Goal: Browse casually: Explore the website without a specific task or goal

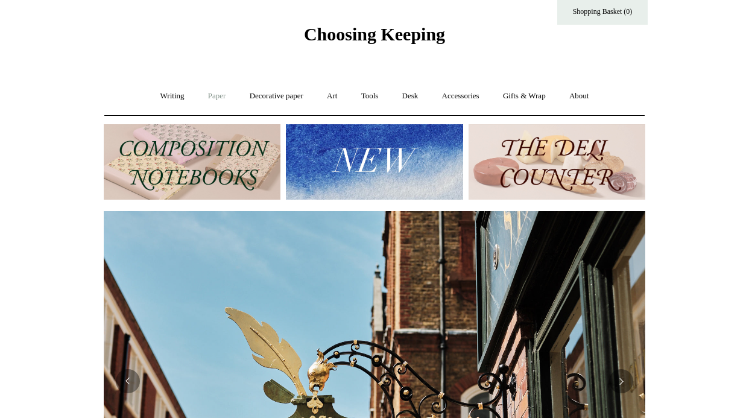
scroll to position [0, 542]
click at [328, 95] on link "Art +" at bounding box center [332, 96] width 32 height 32
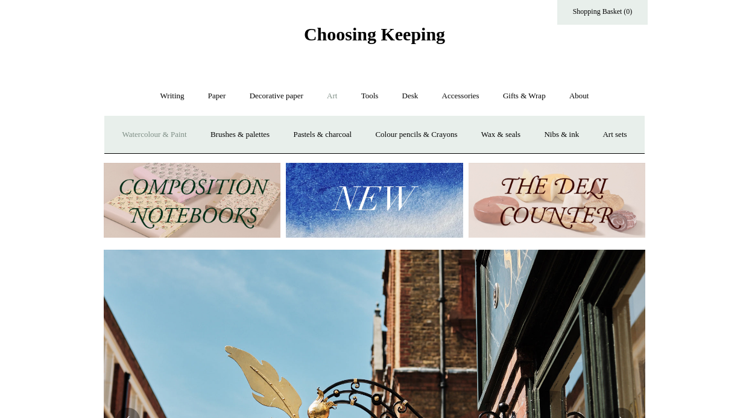
click at [179, 139] on link "Watercolour & Paint" at bounding box center [154, 135] width 86 height 32
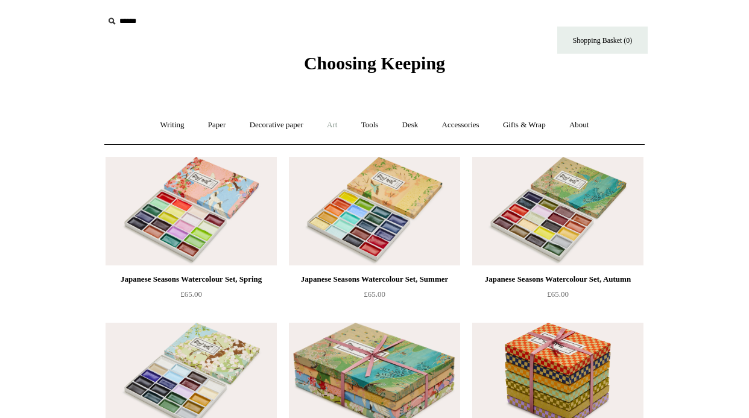
click at [330, 126] on link "Art +" at bounding box center [332, 125] width 32 height 32
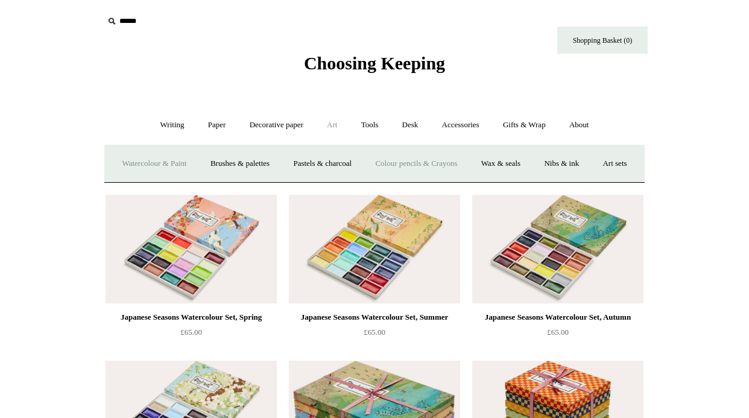
click at [449, 165] on link "Colour pencils & Crayons" at bounding box center [416, 164] width 104 height 32
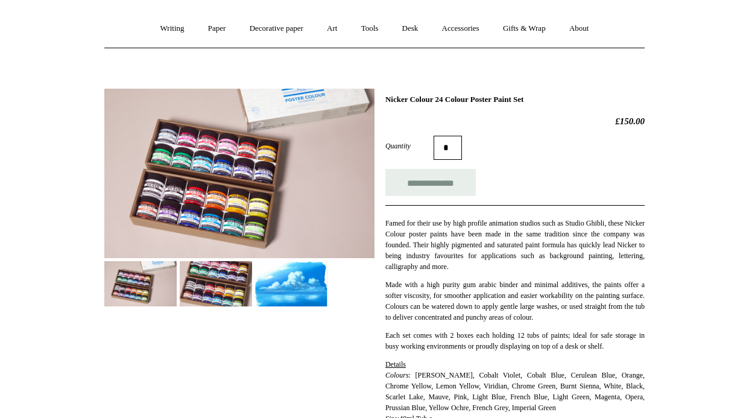
scroll to position [130, 0]
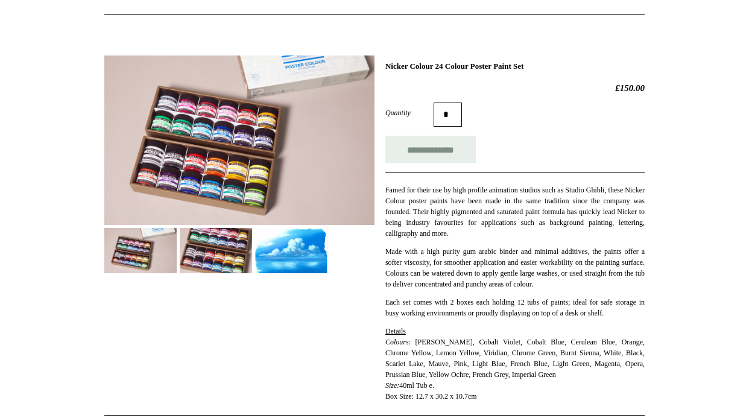
click at [204, 253] on img at bounding box center [216, 250] width 72 height 45
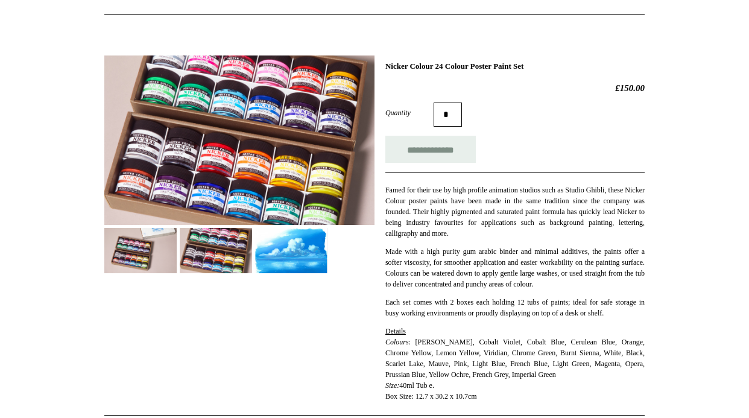
click at [289, 253] on img at bounding box center [291, 250] width 72 height 45
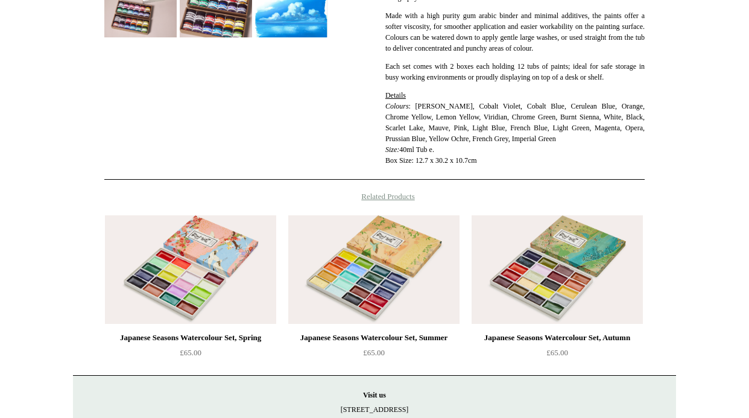
scroll to position [460, 0]
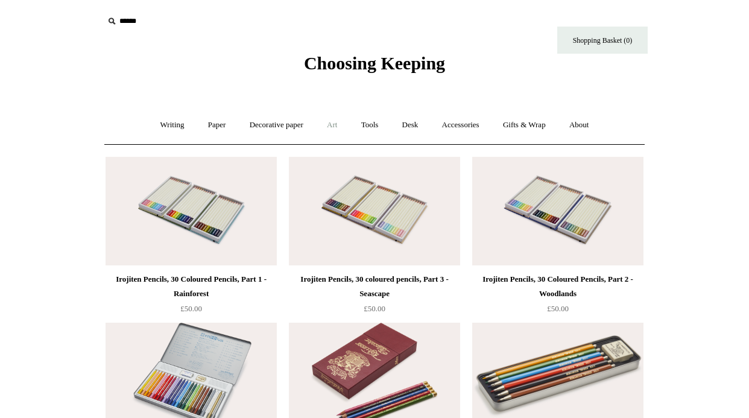
click at [333, 124] on link "Art +" at bounding box center [332, 125] width 32 height 32
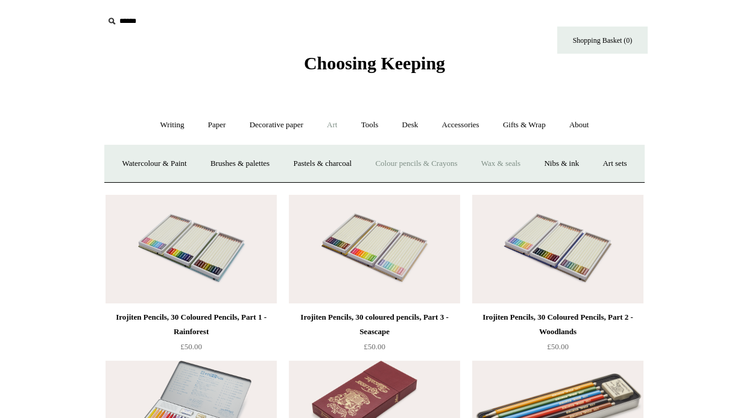
click at [531, 164] on link "Wax & seals" at bounding box center [501, 164] width 61 height 32
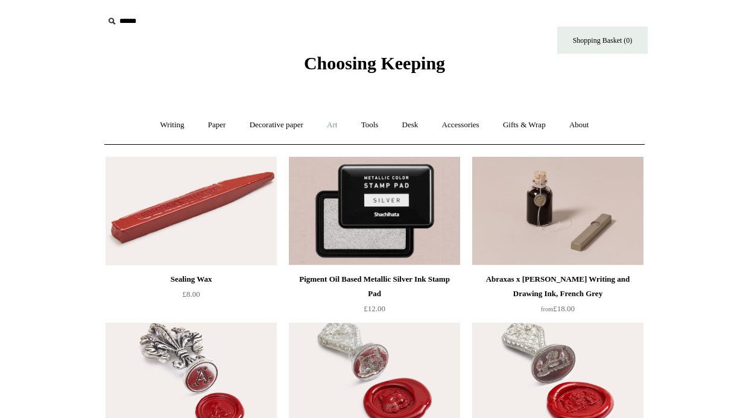
click at [337, 126] on link "Art +" at bounding box center [332, 125] width 32 height 32
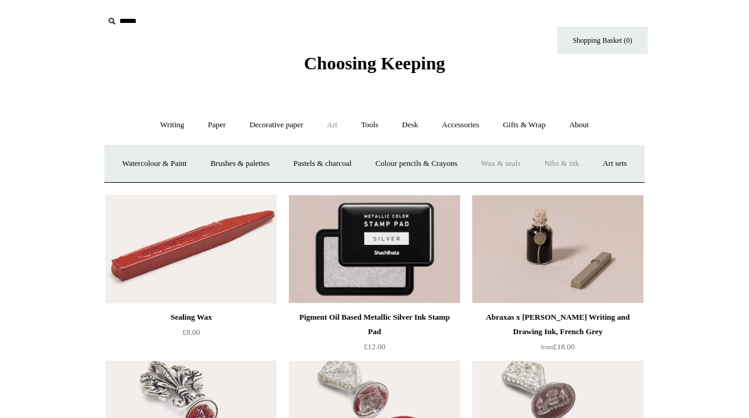
click at [590, 161] on link "Nibs & ink" at bounding box center [561, 164] width 57 height 32
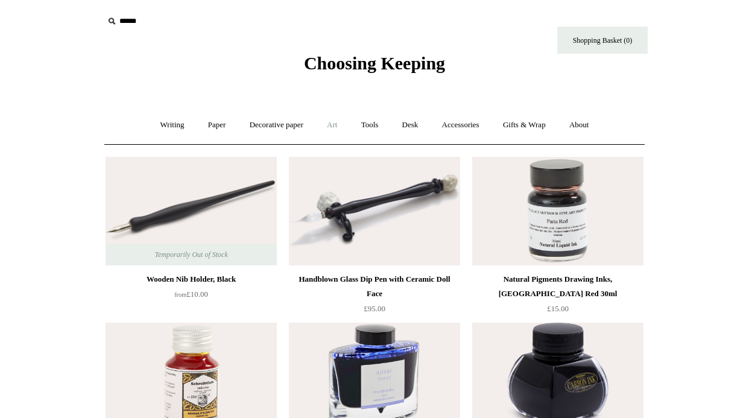
click at [325, 123] on link "Art +" at bounding box center [332, 125] width 32 height 32
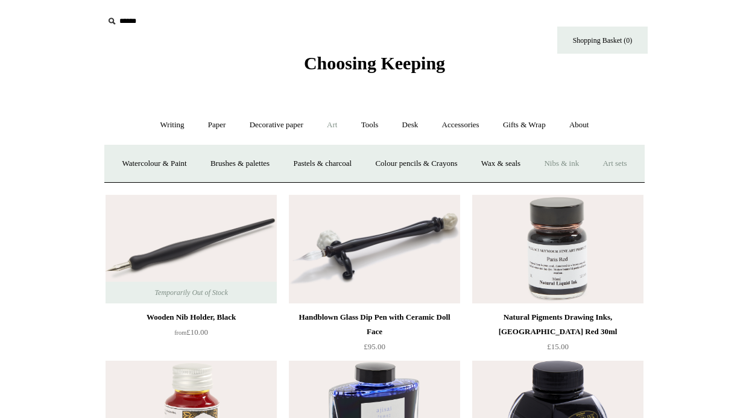
click at [592, 180] on link "Art sets" at bounding box center [615, 164] width 46 height 32
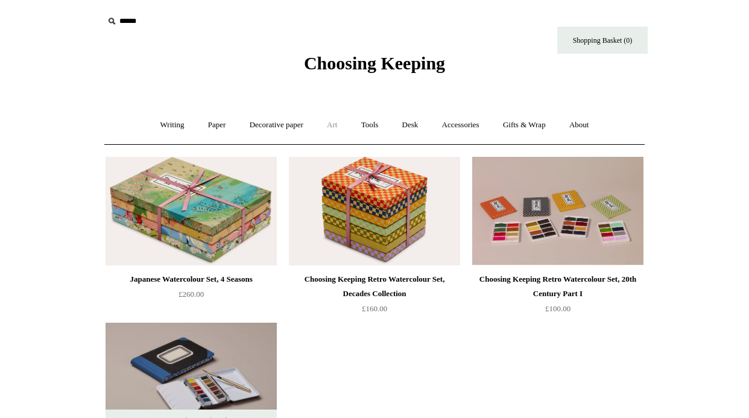
click at [331, 127] on link "Art +" at bounding box center [332, 125] width 32 height 32
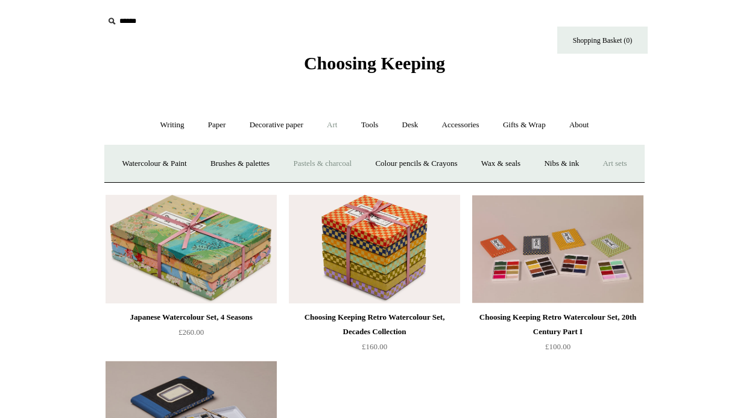
click at [349, 162] on link "Pastels & charcoal" at bounding box center [322, 164] width 80 height 32
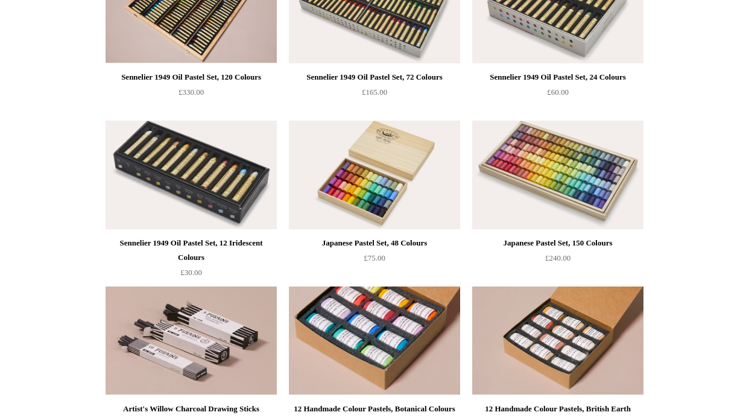
scroll to position [54, 0]
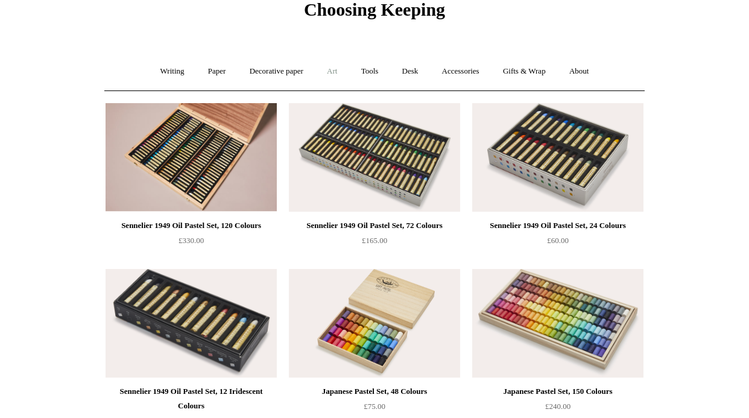
click at [338, 62] on link "Art +" at bounding box center [332, 72] width 32 height 32
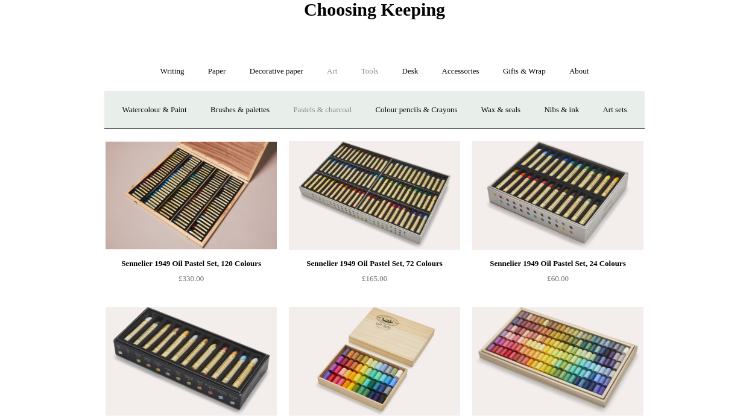
click at [379, 74] on link "Tools +" at bounding box center [369, 72] width 39 height 32
click at [167, 116] on link "Sharpeners" at bounding box center [164, 110] width 57 height 32
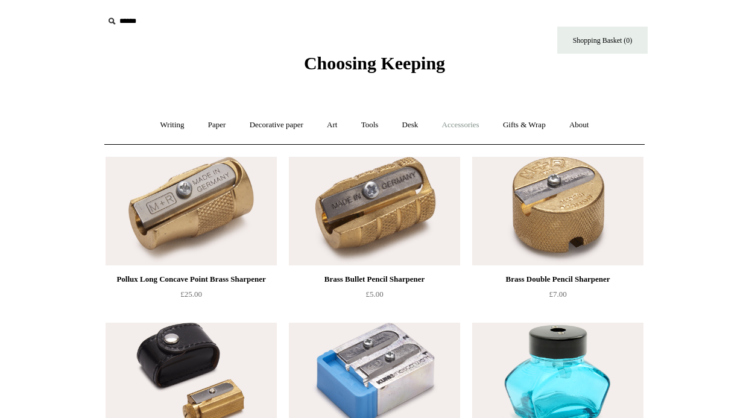
click at [445, 124] on link "Accessories +" at bounding box center [460, 125] width 59 height 32
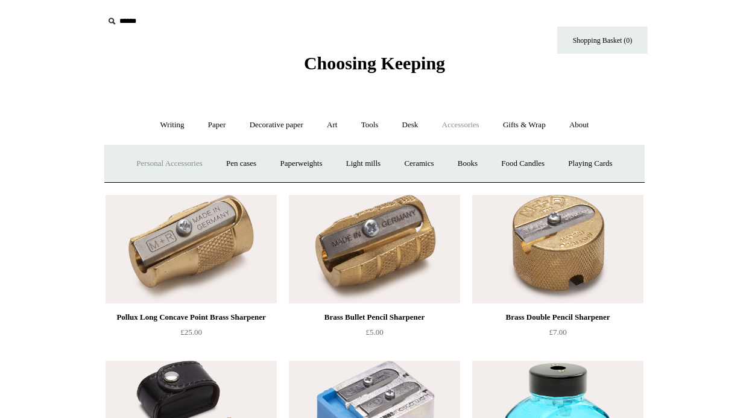
click at [189, 165] on link "Personal Accessories +" at bounding box center [168, 164] width 87 height 32
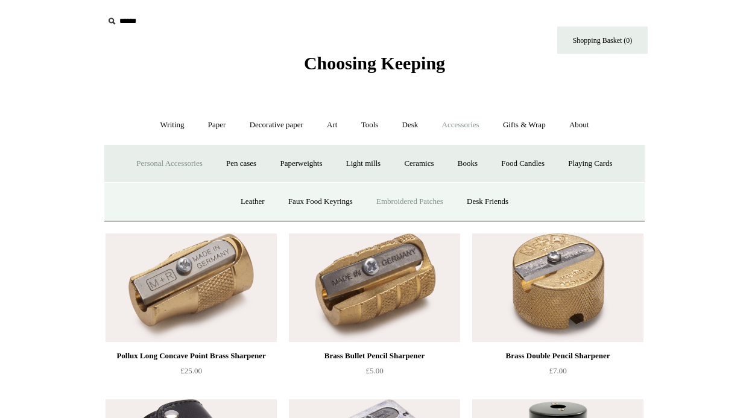
click at [440, 204] on link "Embroidered Patches" at bounding box center [410, 202] width 89 height 32
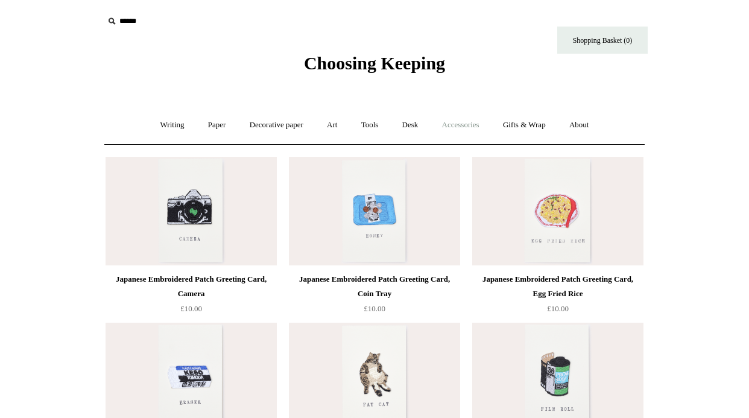
click at [451, 130] on link "Accessories +" at bounding box center [460, 125] width 59 height 32
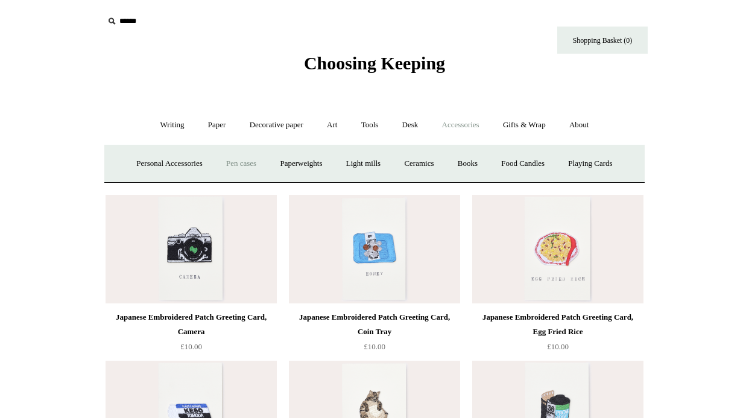
click at [242, 167] on link "Pen cases" at bounding box center [241, 164] width 52 height 32
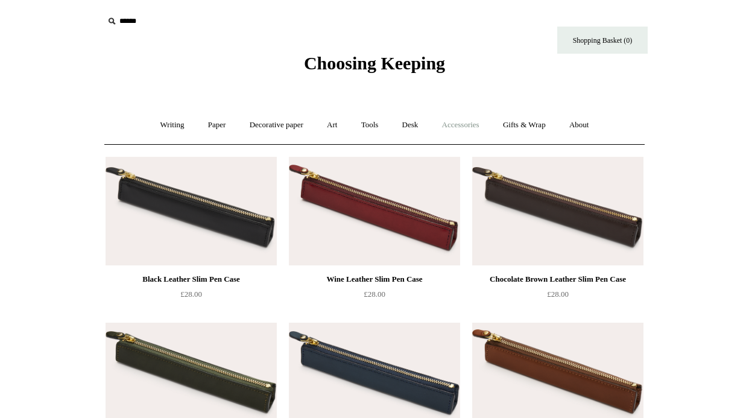
click at [471, 122] on link "Accessories +" at bounding box center [460, 125] width 59 height 32
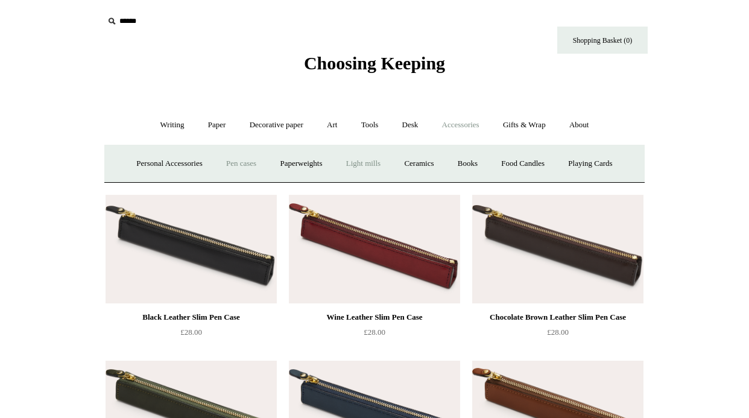
click at [343, 168] on link "Light mills" at bounding box center [363, 164] width 56 height 32
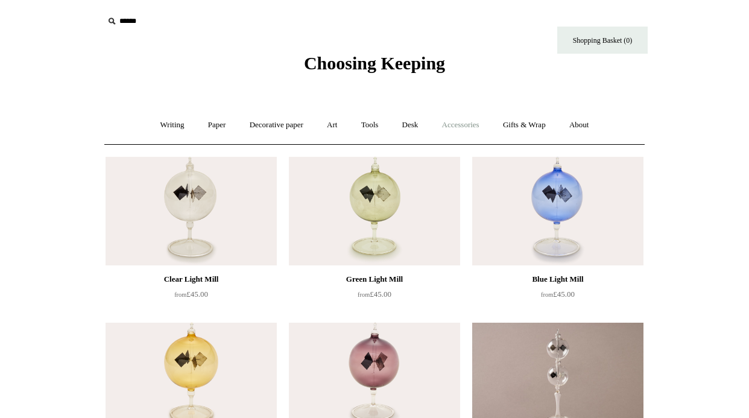
click at [469, 124] on link "Accessories +" at bounding box center [460, 125] width 59 height 32
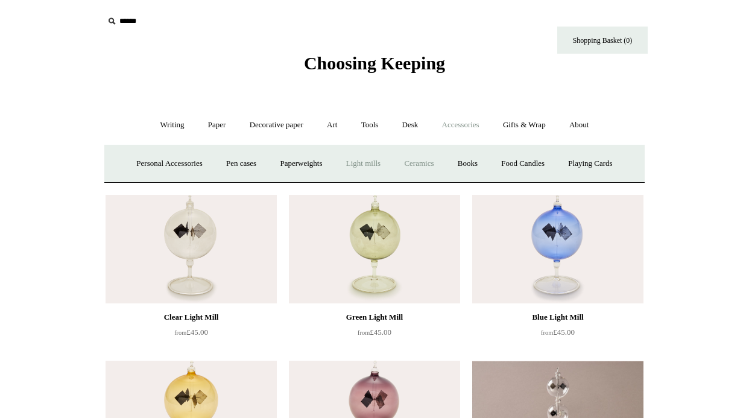
click at [408, 165] on link "Ceramics +" at bounding box center [418, 164] width 51 height 32
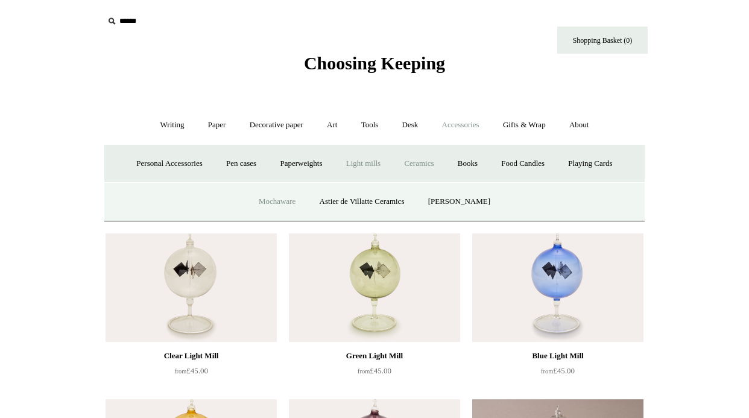
click at [299, 201] on link "Mochaware" at bounding box center [277, 202] width 59 height 32
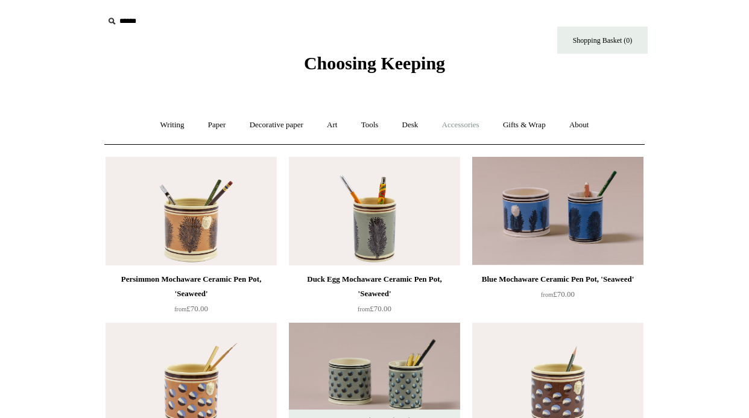
click at [478, 126] on link "Accessories +" at bounding box center [460, 125] width 59 height 32
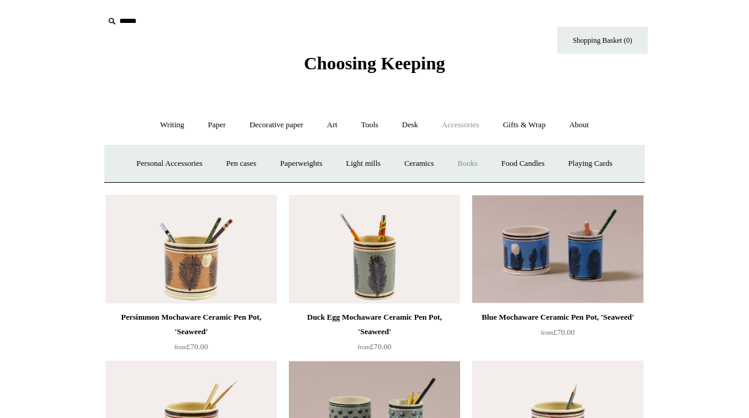
click at [479, 162] on link "Books" at bounding box center [468, 164] width 42 height 32
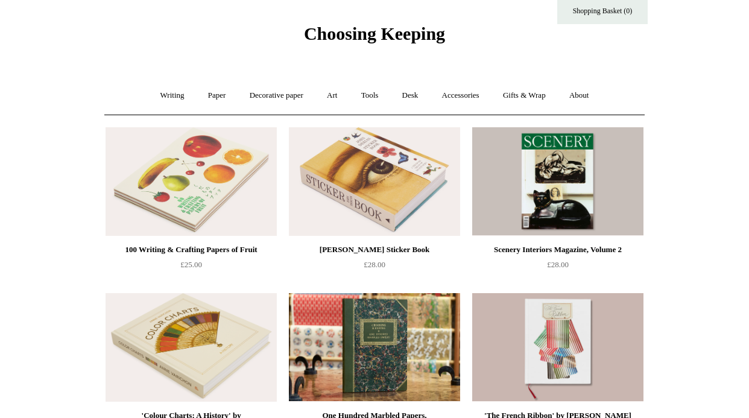
scroll to position [31, 0]
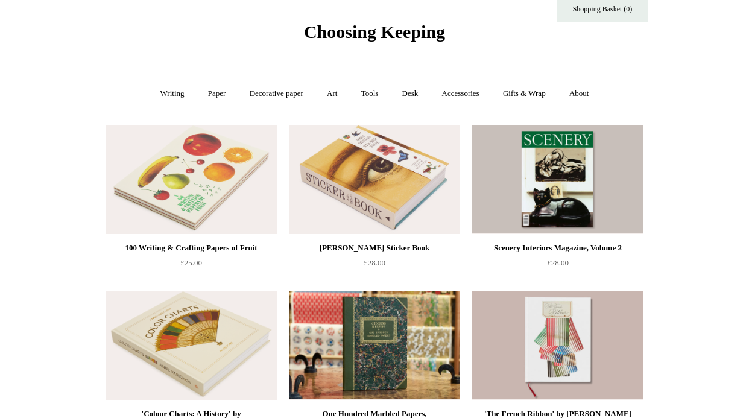
click at [528, 160] on img at bounding box center [557, 179] width 171 height 109
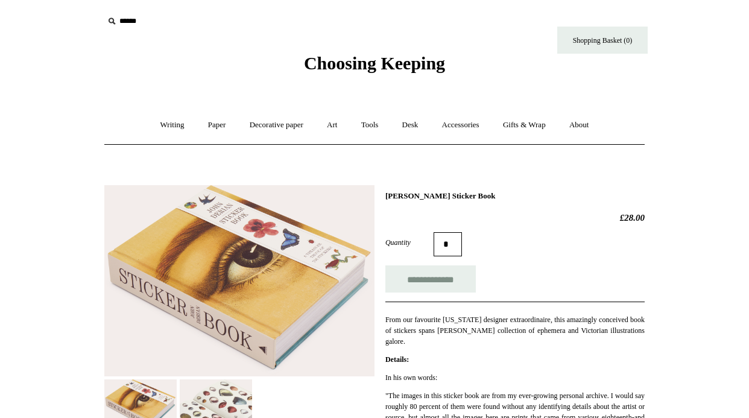
click at [400, 197] on h1 "[PERSON_NAME] Sticker Book" at bounding box center [514, 196] width 259 height 10
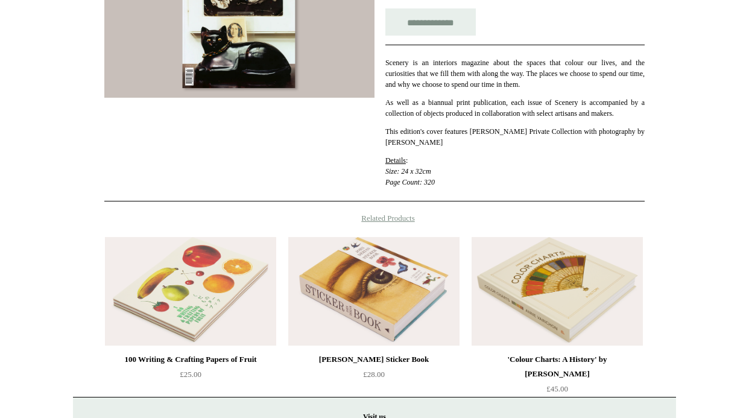
scroll to position [328, 0]
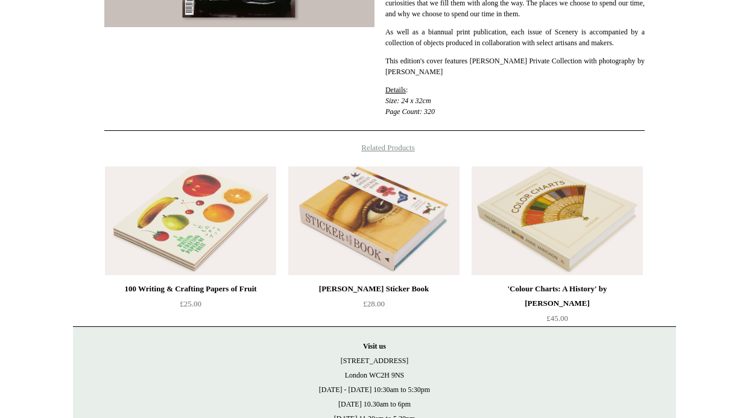
click at [230, 253] on img at bounding box center [190, 221] width 171 height 109
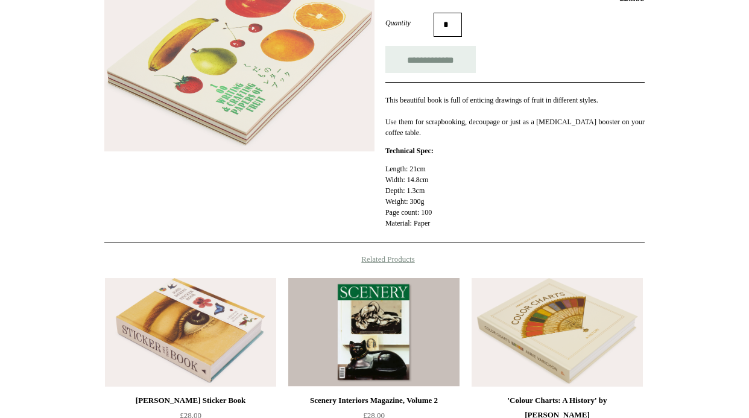
scroll to position [304, 0]
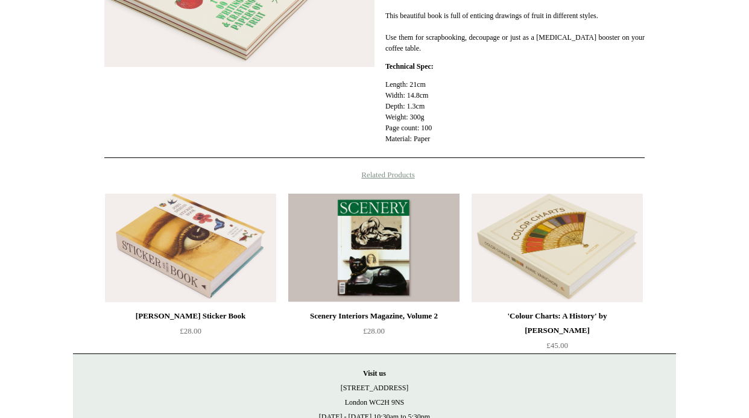
click at [330, 252] on img at bounding box center [373, 248] width 171 height 109
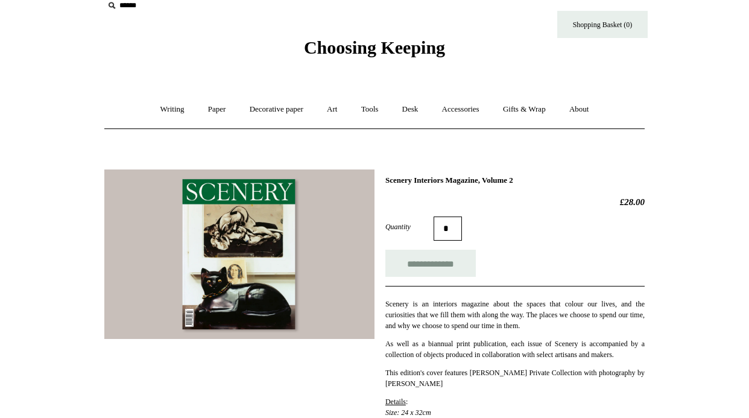
scroll to position [20, 0]
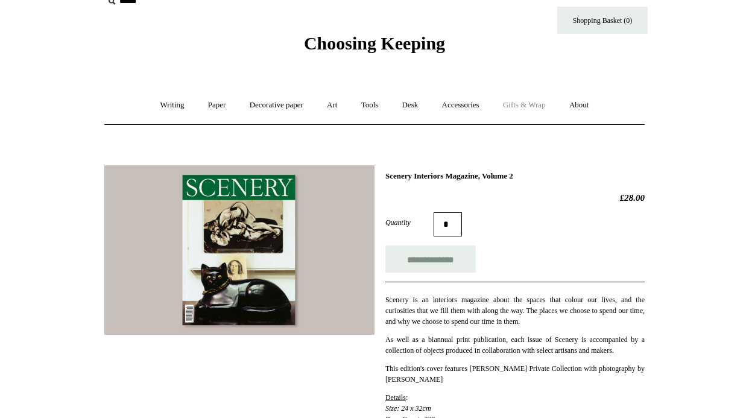
click at [549, 103] on link "Gifts & Wrap +" at bounding box center [524, 105] width 65 height 32
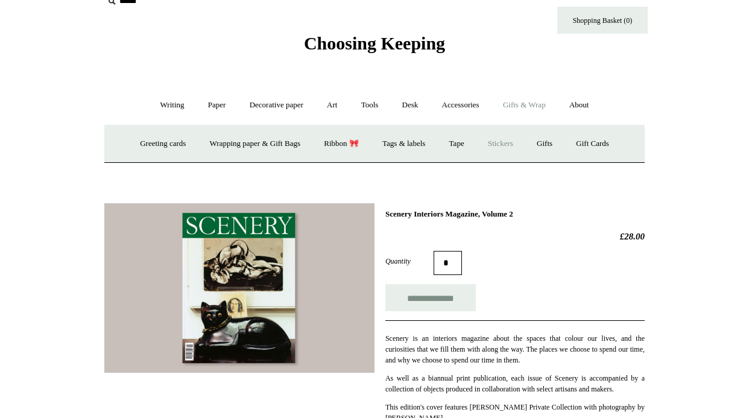
click at [516, 137] on link "Stickers" at bounding box center [500, 144] width 47 height 32
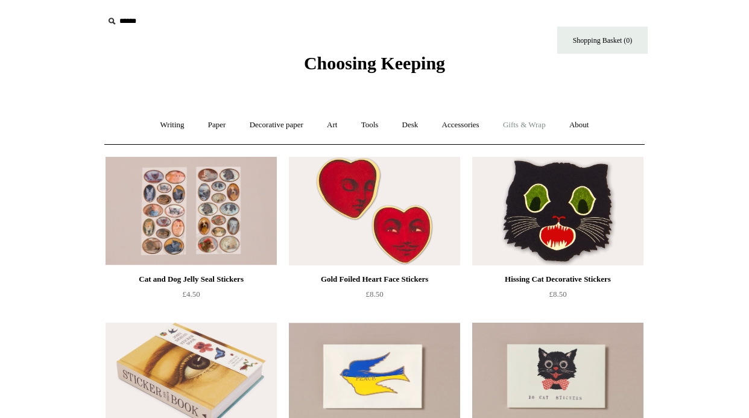
click at [543, 132] on link "Gifts & Wrap +" at bounding box center [524, 125] width 65 height 32
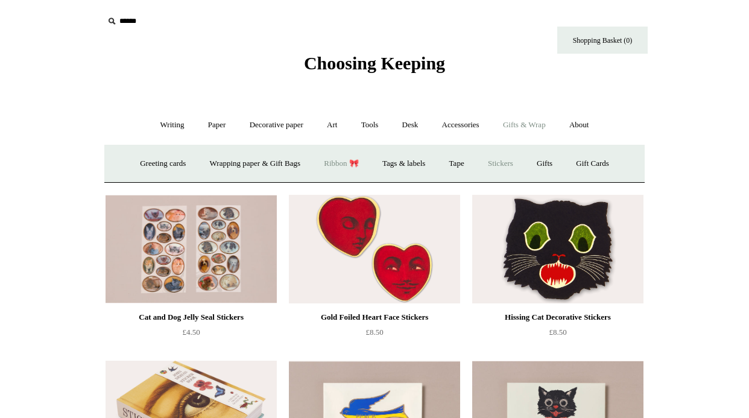
click at [334, 165] on link "Ribbon 🎀" at bounding box center [341, 164] width 57 height 32
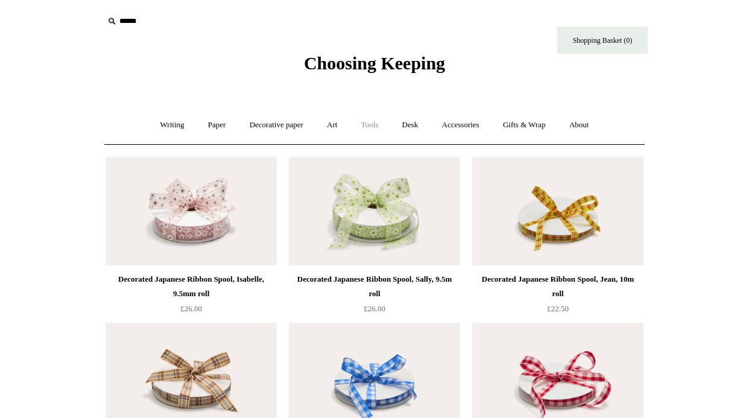
click at [368, 128] on link "Tools +" at bounding box center [369, 125] width 39 height 32
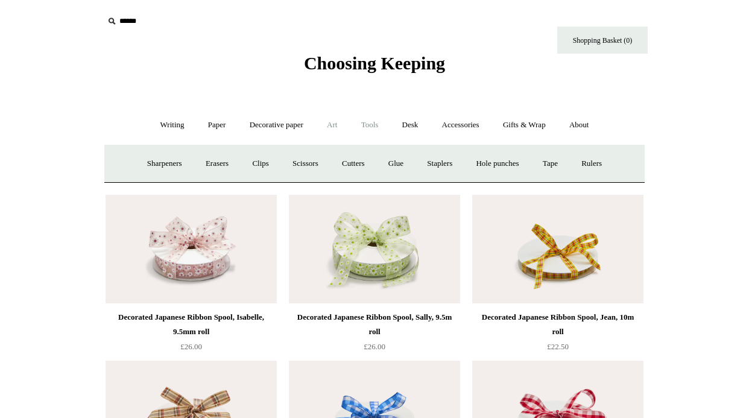
click at [328, 129] on link "Art +" at bounding box center [332, 125] width 32 height 32
click at [167, 121] on link "Writing +" at bounding box center [173, 125] width 46 height 32
click at [282, 156] on link "Ballpoints etc. +" at bounding box center [295, 164] width 67 height 32
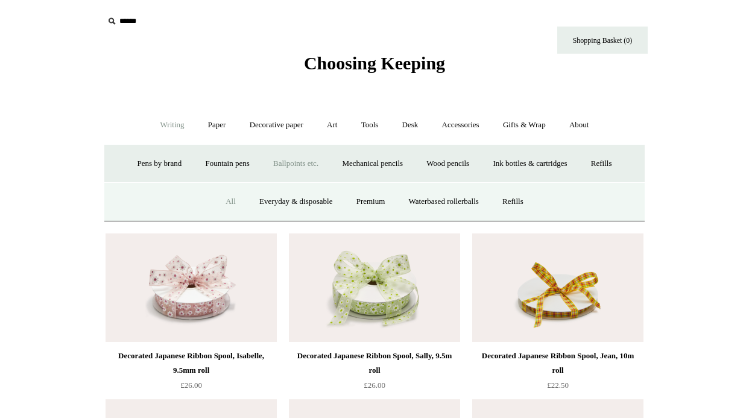
click at [230, 201] on link "All" at bounding box center [231, 202] width 32 height 32
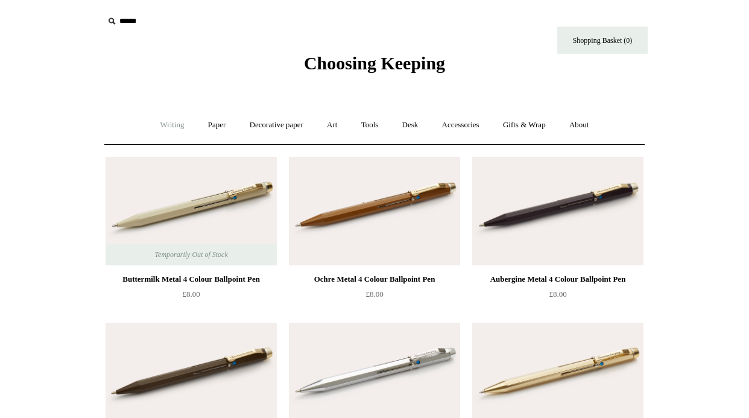
click at [162, 125] on link "Writing +" at bounding box center [173, 125] width 46 height 32
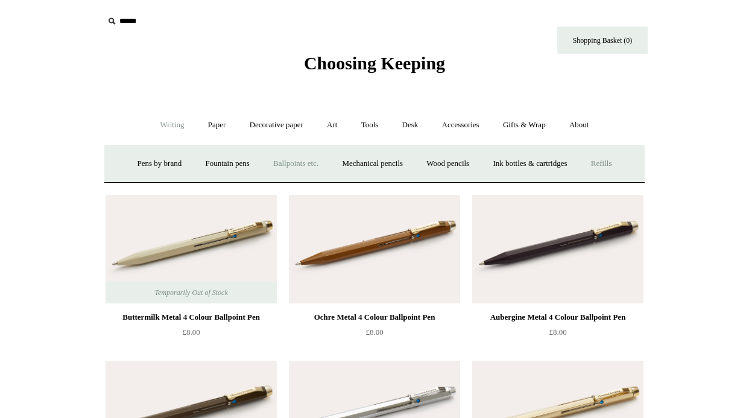
click at [616, 168] on link "Refills +" at bounding box center [601, 164] width 43 height 32
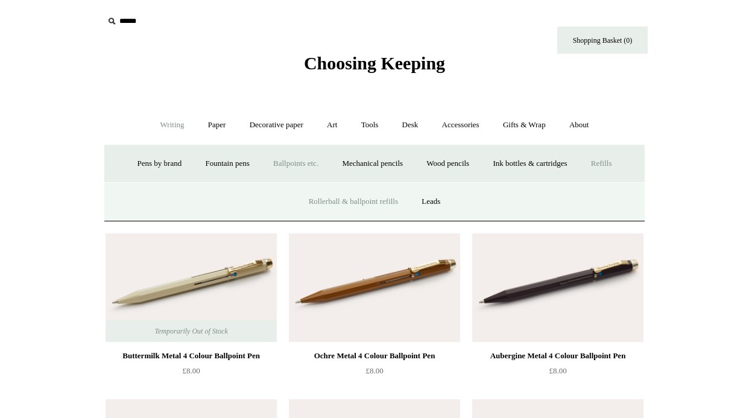
click at [363, 199] on link "Rollerball & ballpoint refills" at bounding box center [353, 202] width 111 height 32
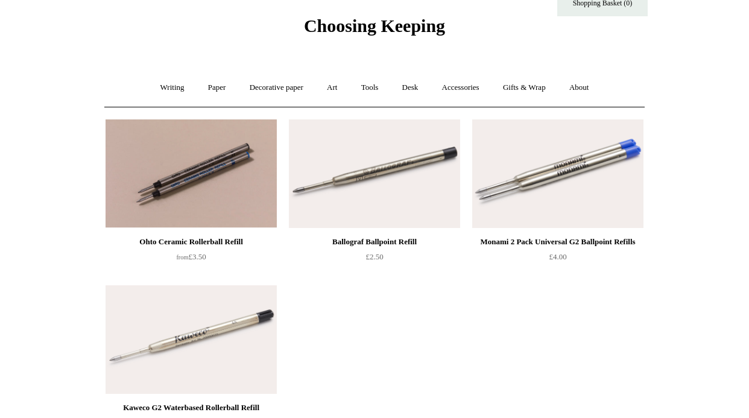
scroll to position [46, 0]
